Goal: Find specific page/section: Find specific page/section

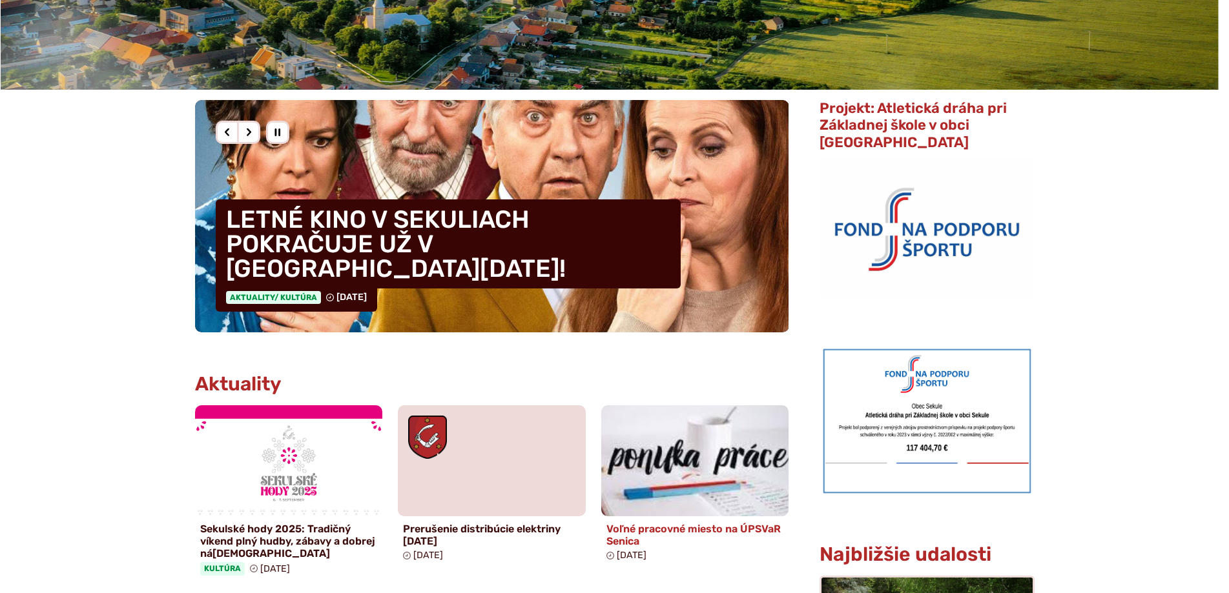
scroll to position [194, 0]
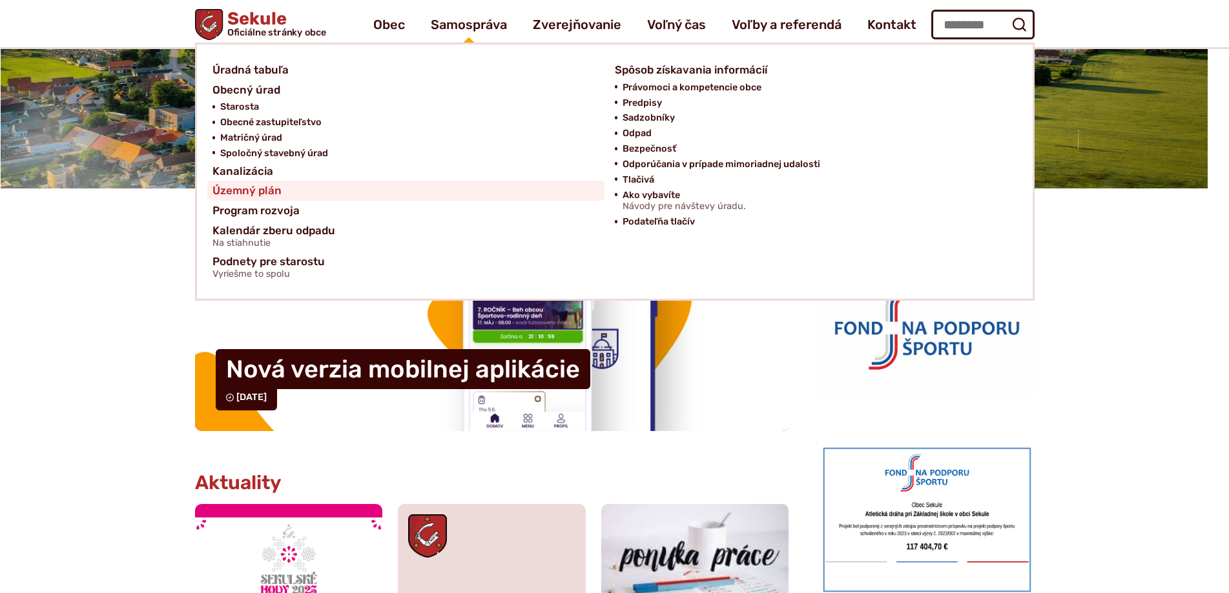
click at [282, 191] on link "Územný plán" at bounding box center [405, 191] width 387 height 20
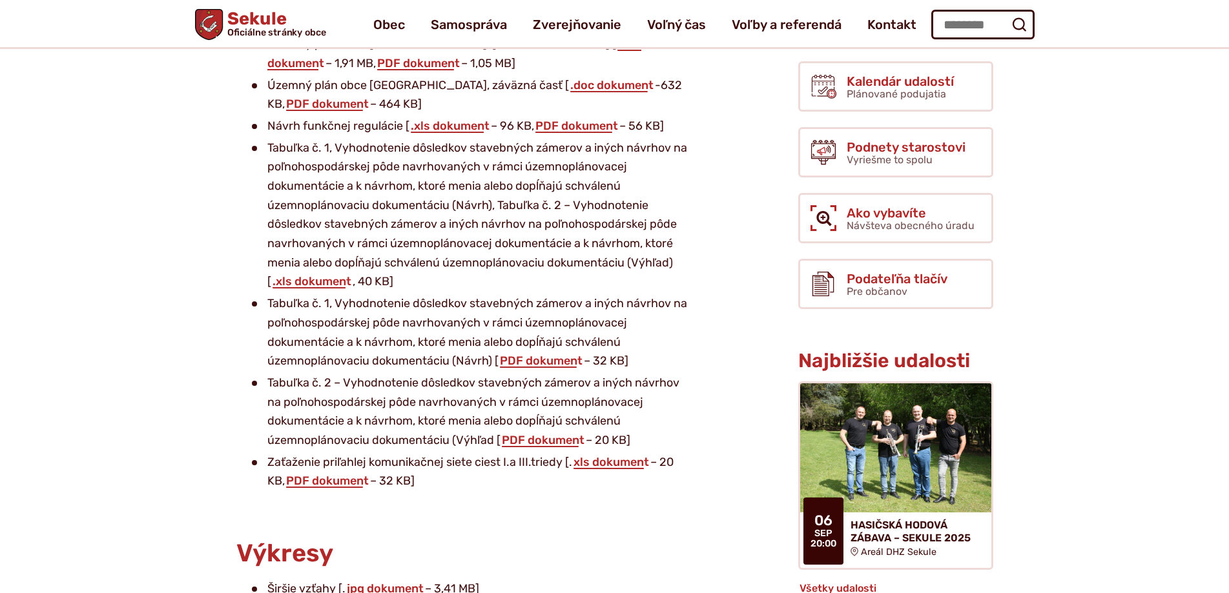
scroll to position [129, 0]
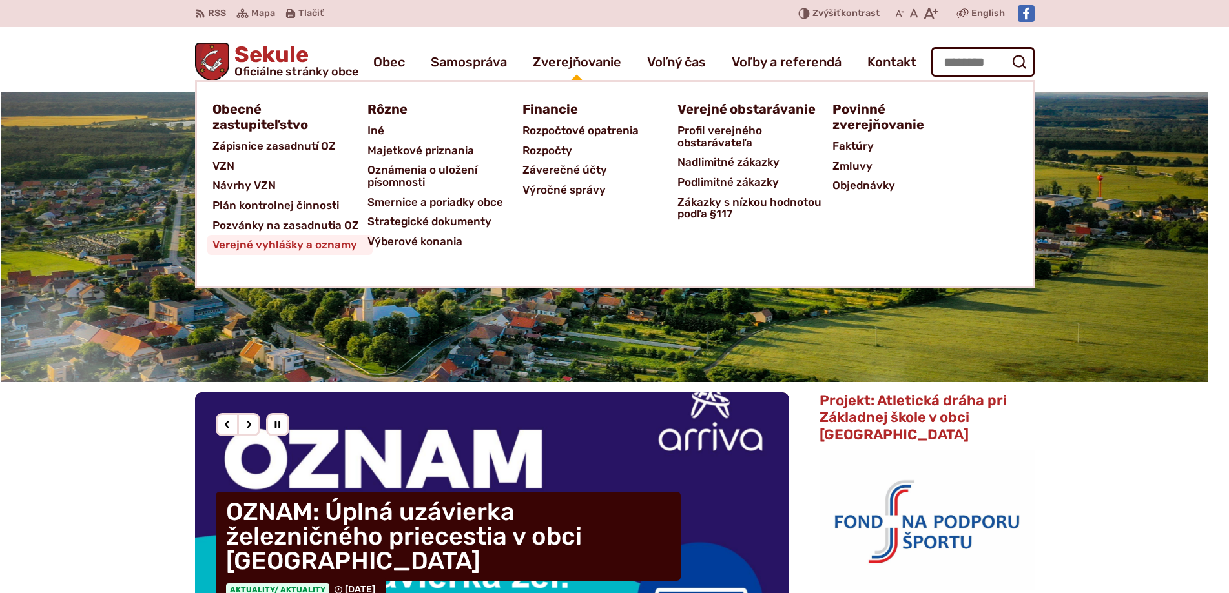
click at [316, 240] on span "Verejné vyhlášky a oznamy" at bounding box center [284, 245] width 145 height 20
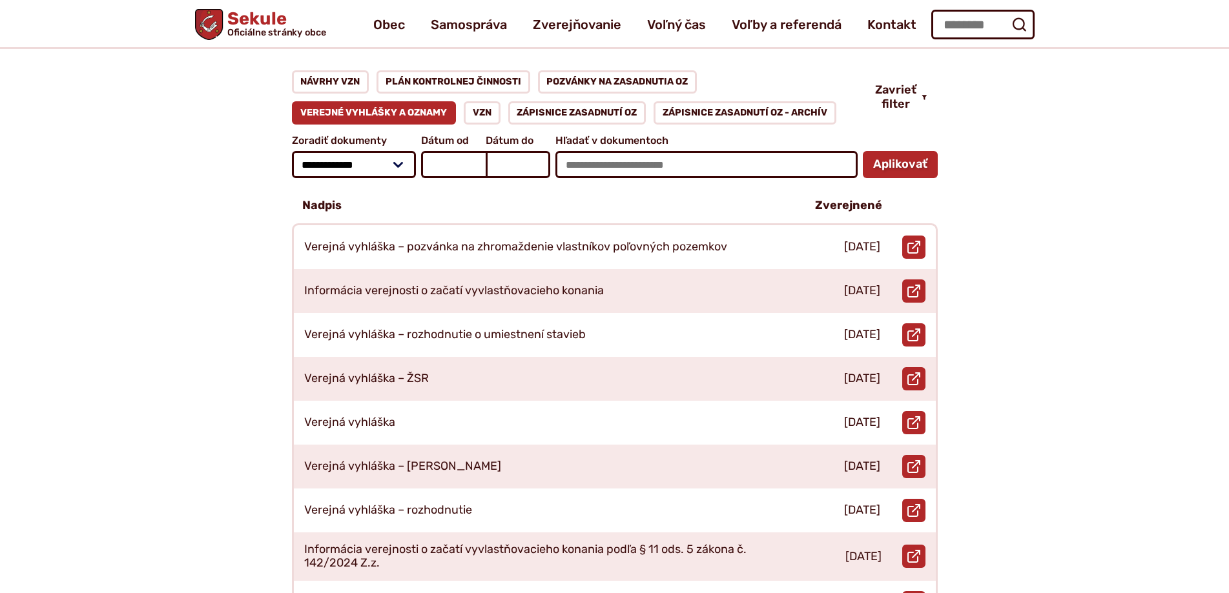
scroll to position [65, 0]
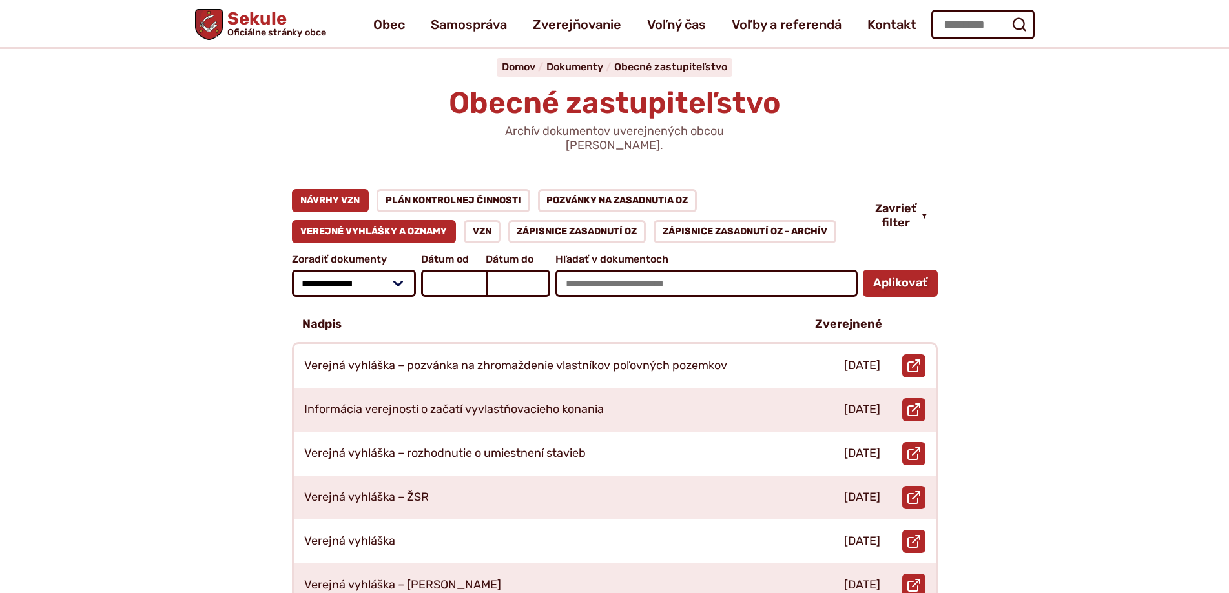
click at [350, 190] on link "Návrhy VZN" at bounding box center [330, 200] width 77 height 23
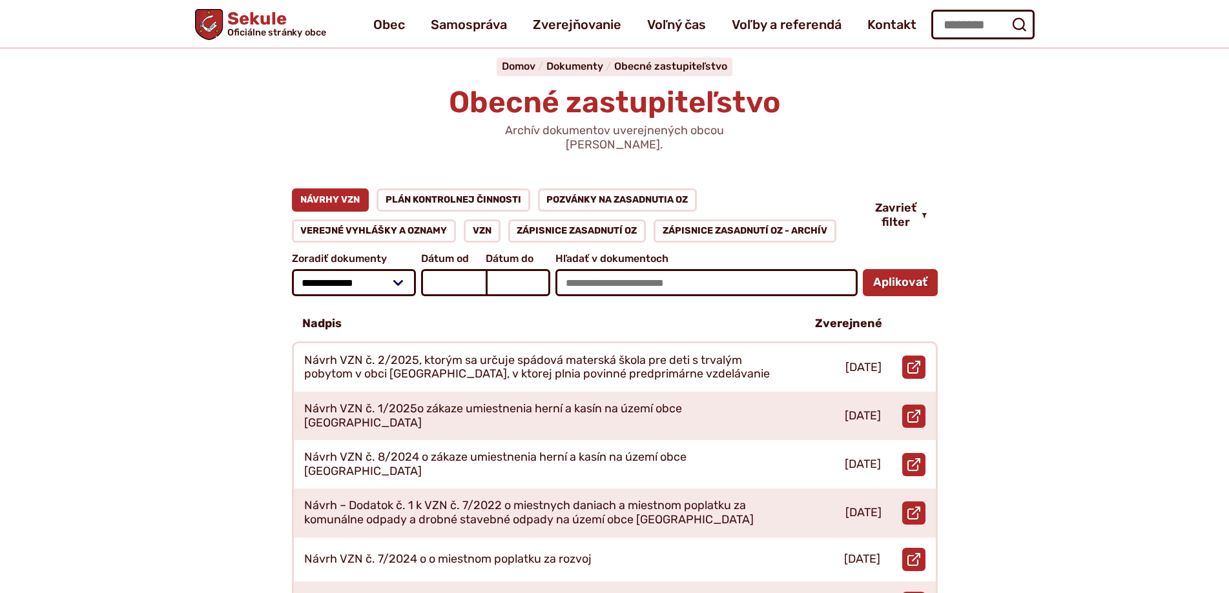
scroll to position [65, 0]
